Goal: Browse casually: Explore the website without a specific task or goal

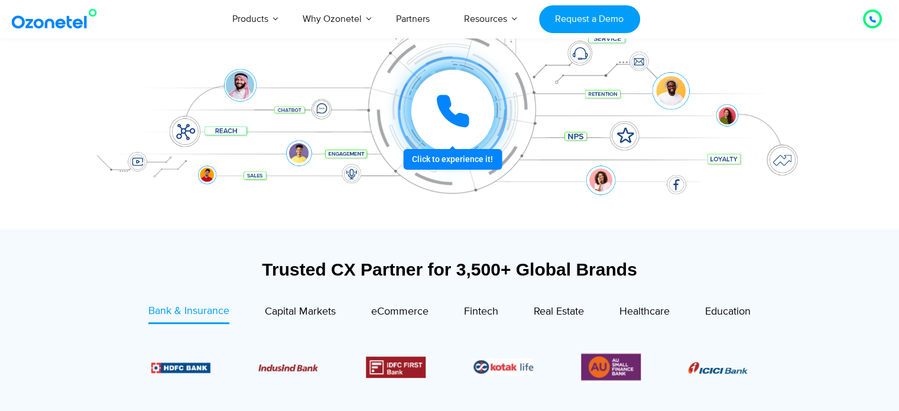
click at [478, 156] on div at bounding box center [453, 111] width 90 height 90
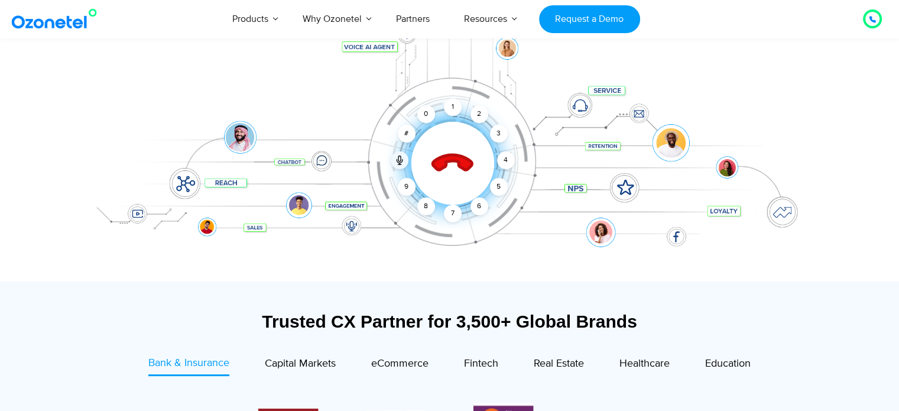
scroll to position [177, 0]
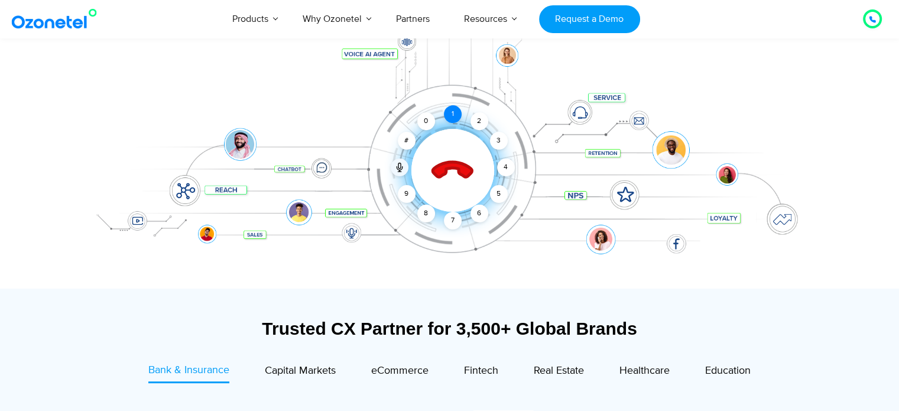
click at [454, 111] on div "1" at bounding box center [453, 114] width 18 height 18
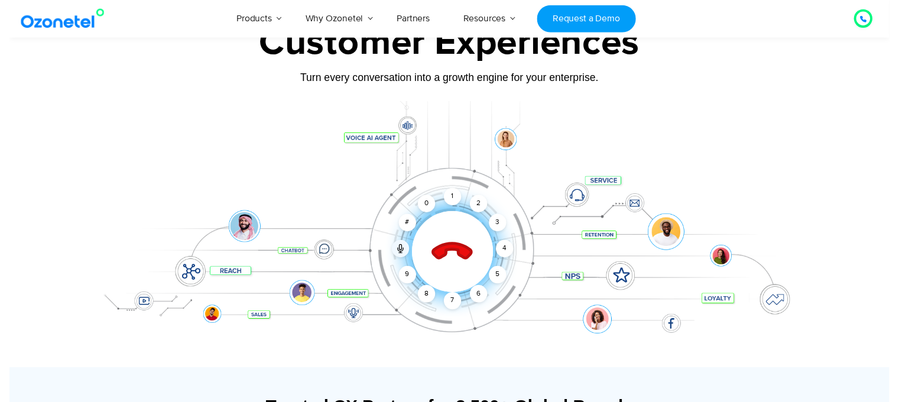
scroll to position [59, 0]
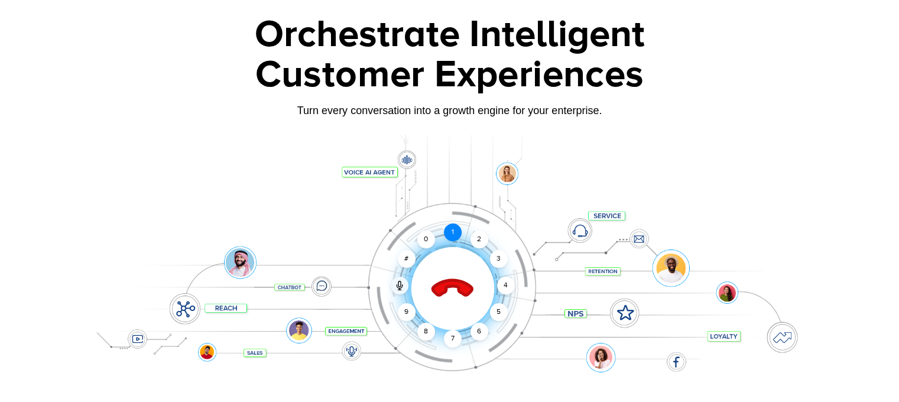
click at [453, 228] on div "1" at bounding box center [453, 232] width 18 height 18
click at [482, 239] on div "2" at bounding box center [480, 240] width 18 height 18
click at [401, 285] on icon at bounding box center [399, 287] width 5 height 4
